Goal: Information Seeking & Learning: Learn about a topic

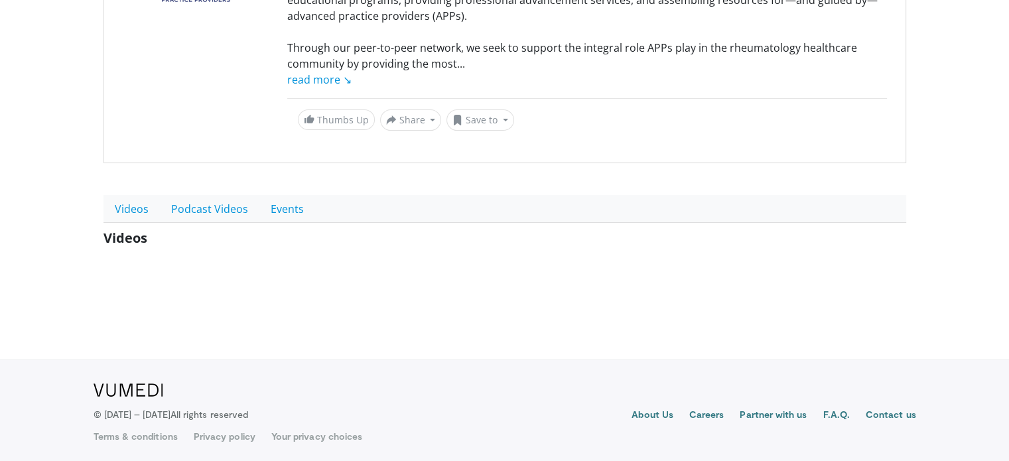
scroll to position [138, 0]
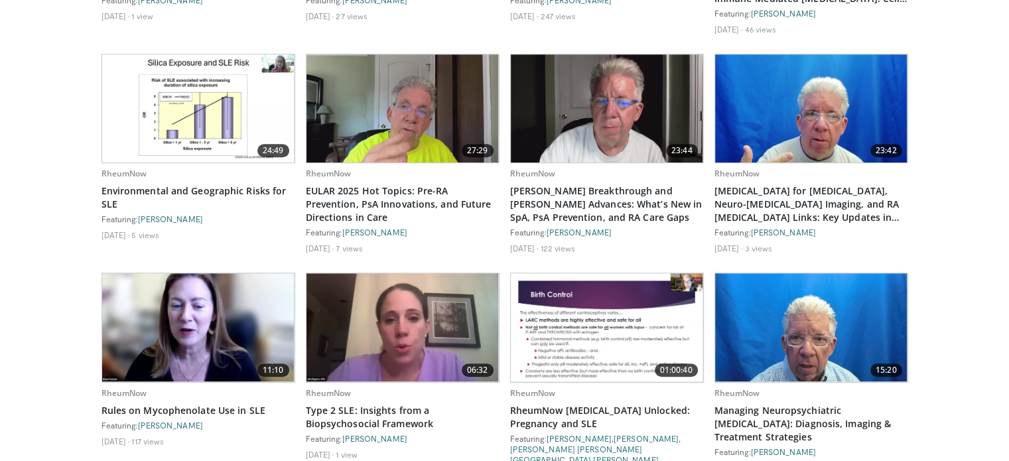
scroll to position [730, 0]
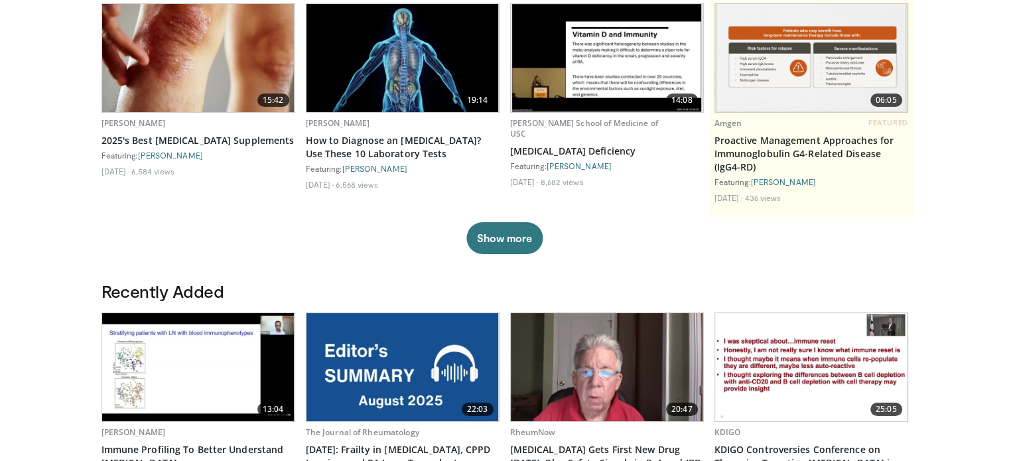
scroll to position [265, 0]
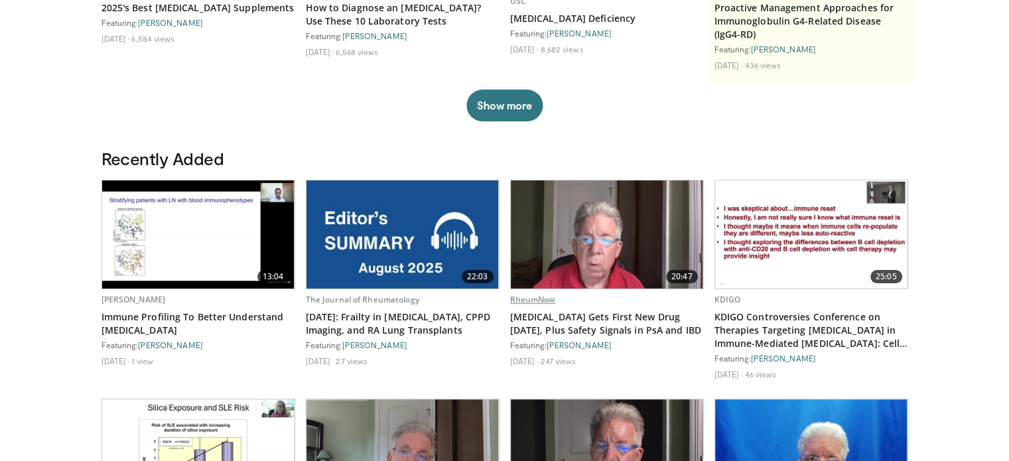
click at [547, 299] on link "RheumNow" at bounding box center [533, 299] width 46 height 11
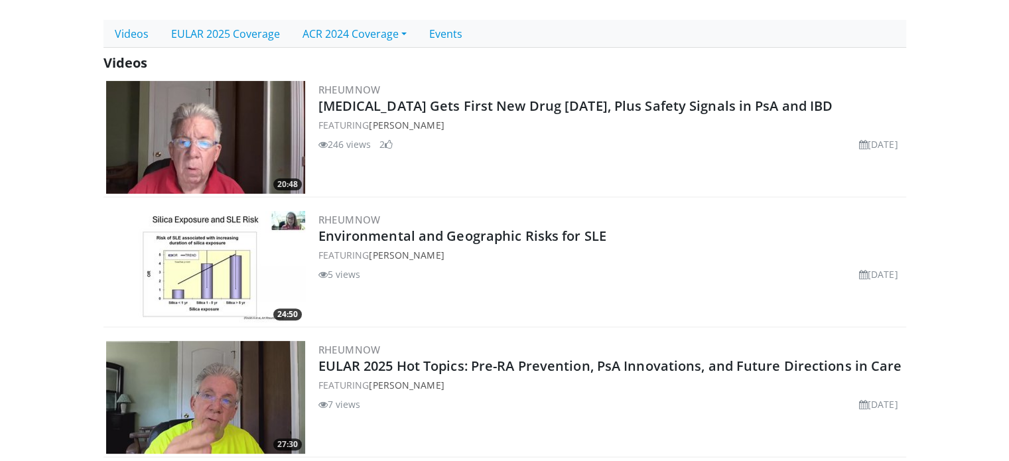
scroll to position [199, 0]
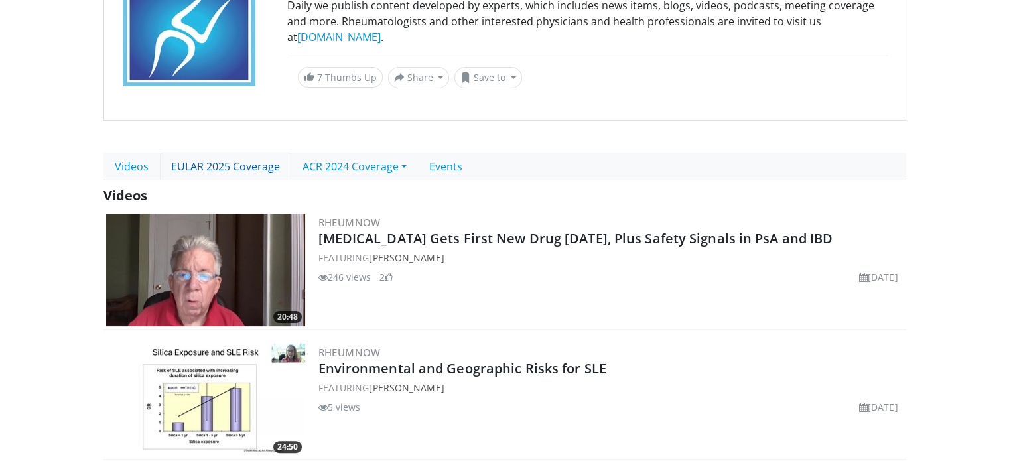
click at [264, 163] on link "EULAR 2025 Coverage" at bounding box center [225, 167] width 131 height 28
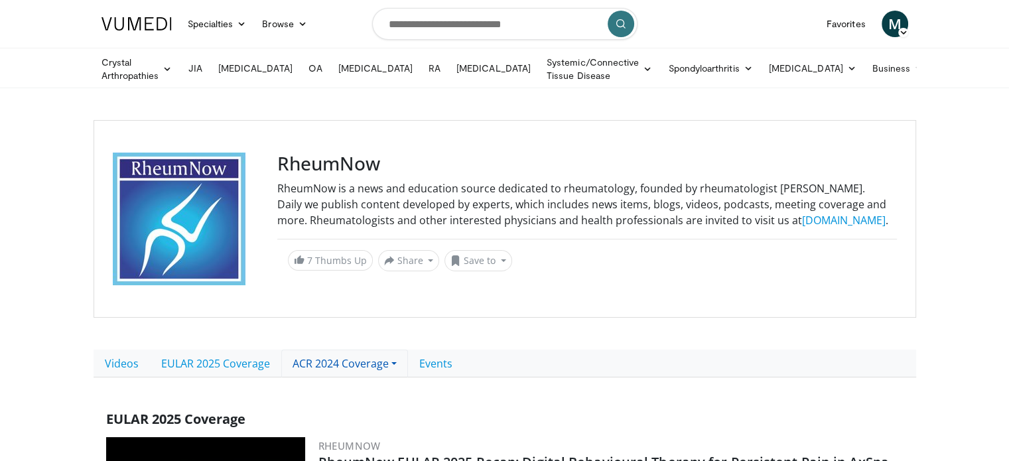
click at [344, 357] on link "ACR 2024 Coverage" at bounding box center [344, 364] width 127 height 28
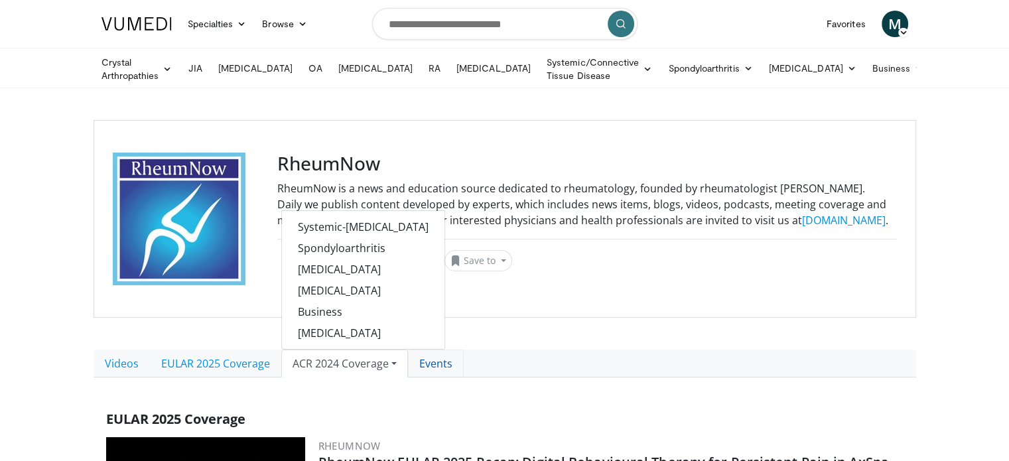
click at [434, 360] on link "Events" at bounding box center [436, 364] width 56 height 28
